Goal: Find specific page/section: Find specific page/section

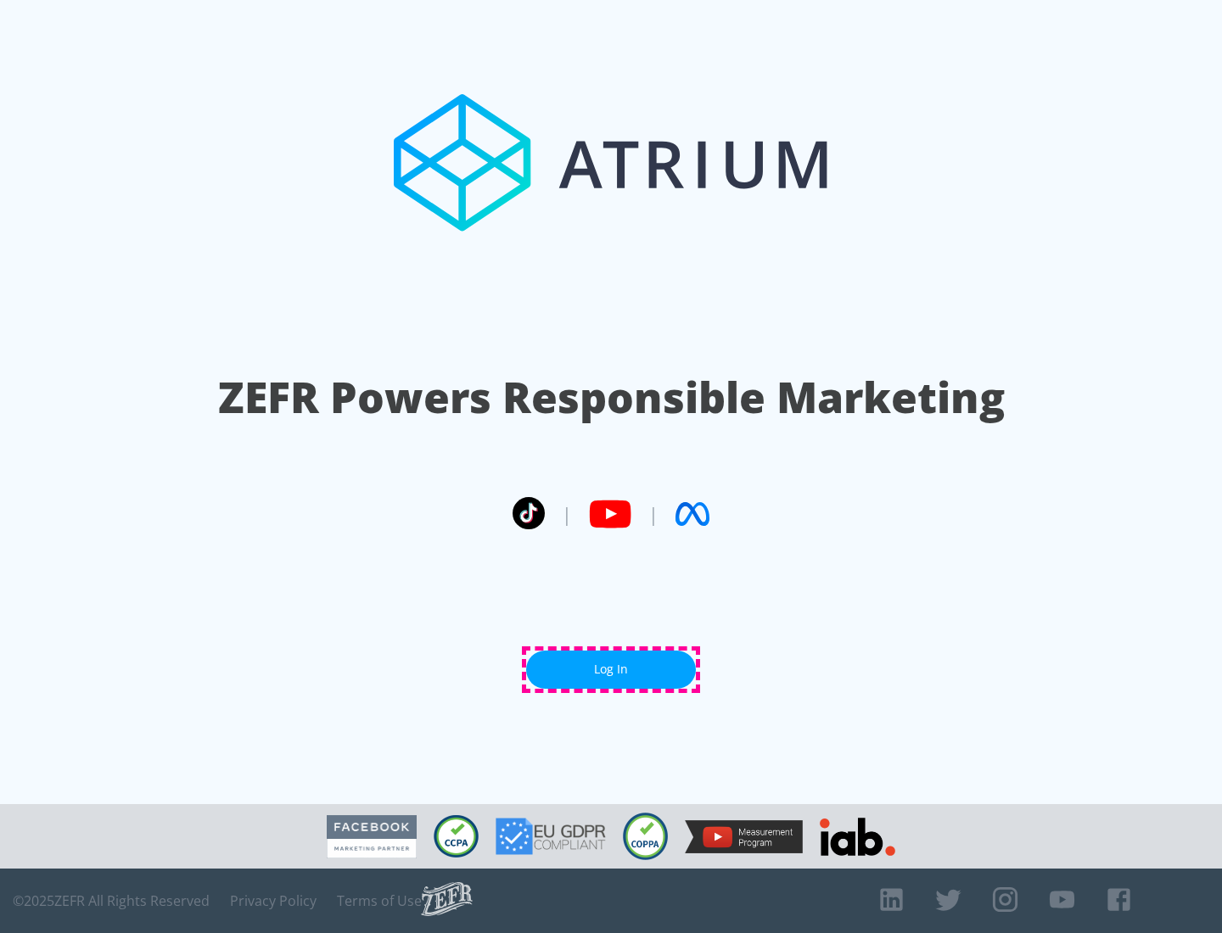
click at [611, 669] on link "Log In" at bounding box center [611, 670] width 170 height 38
